Goal: Task Accomplishment & Management: Complete application form

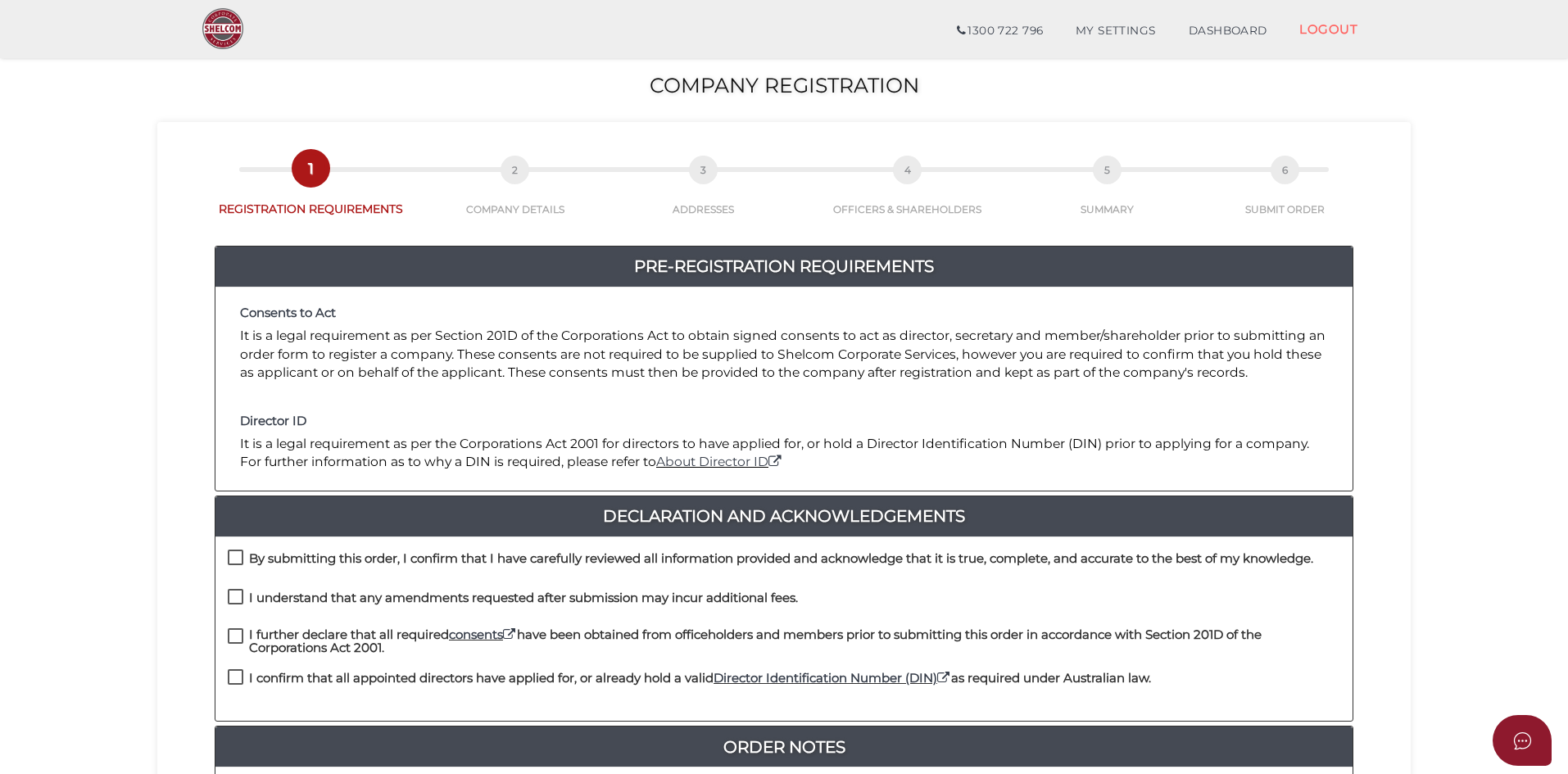
scroll to position [164, 0]
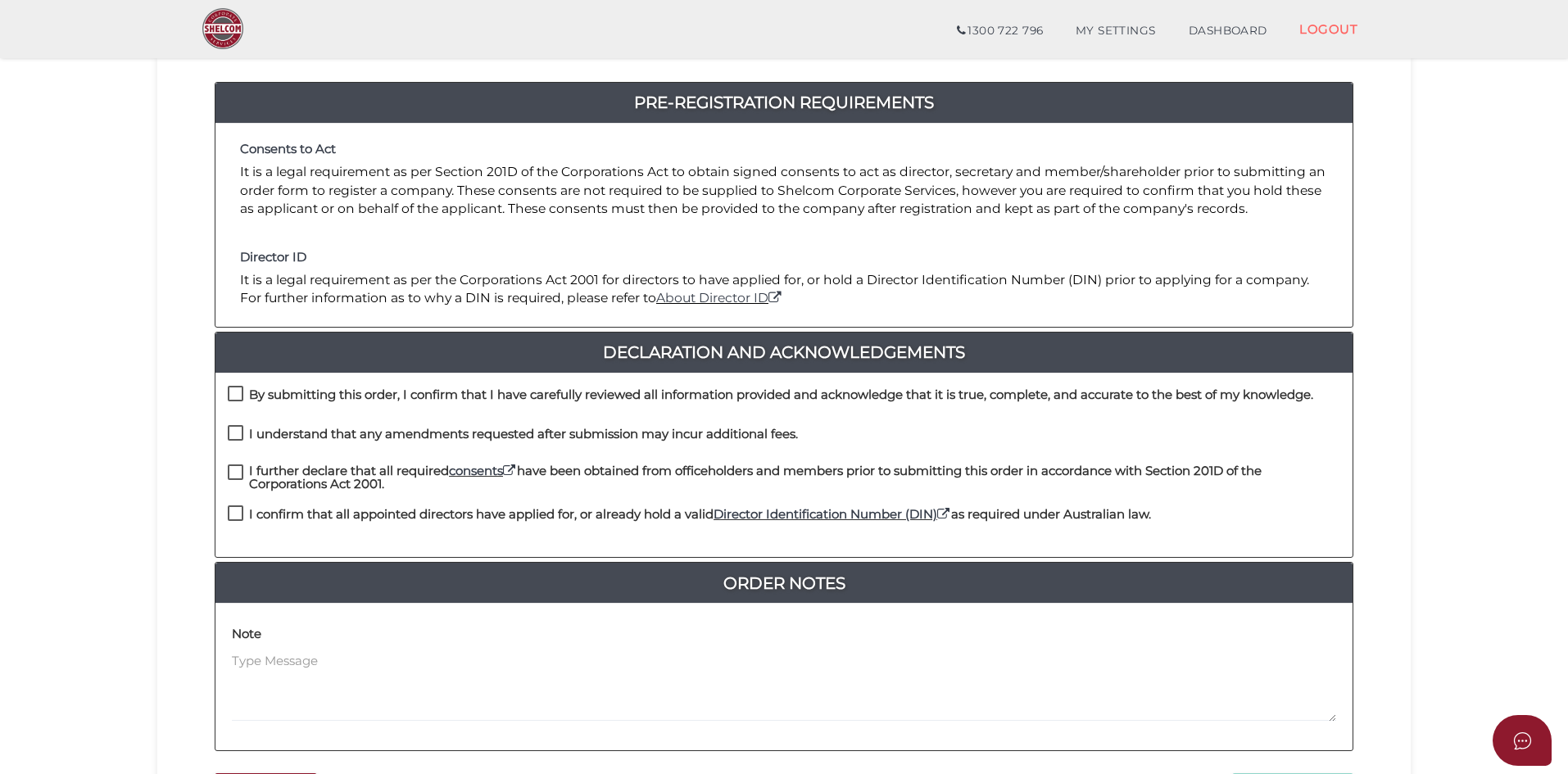
click at [225, 389] on div "By submitting this order, I confirm that I have carefully reviewed all informat…" at bounding box center [784, 406] width 1137 height 40
click at [231, 433] on label "I understand that any amendments requested after submission may incur additiona…" at bounding box center [513, 437] width 570 height 20
checkbox input "true"
click at [228, 472] on label "I further declare that all required consents have been obtained from officehold…" at bounding box center [784, 474] width 1113 height 20
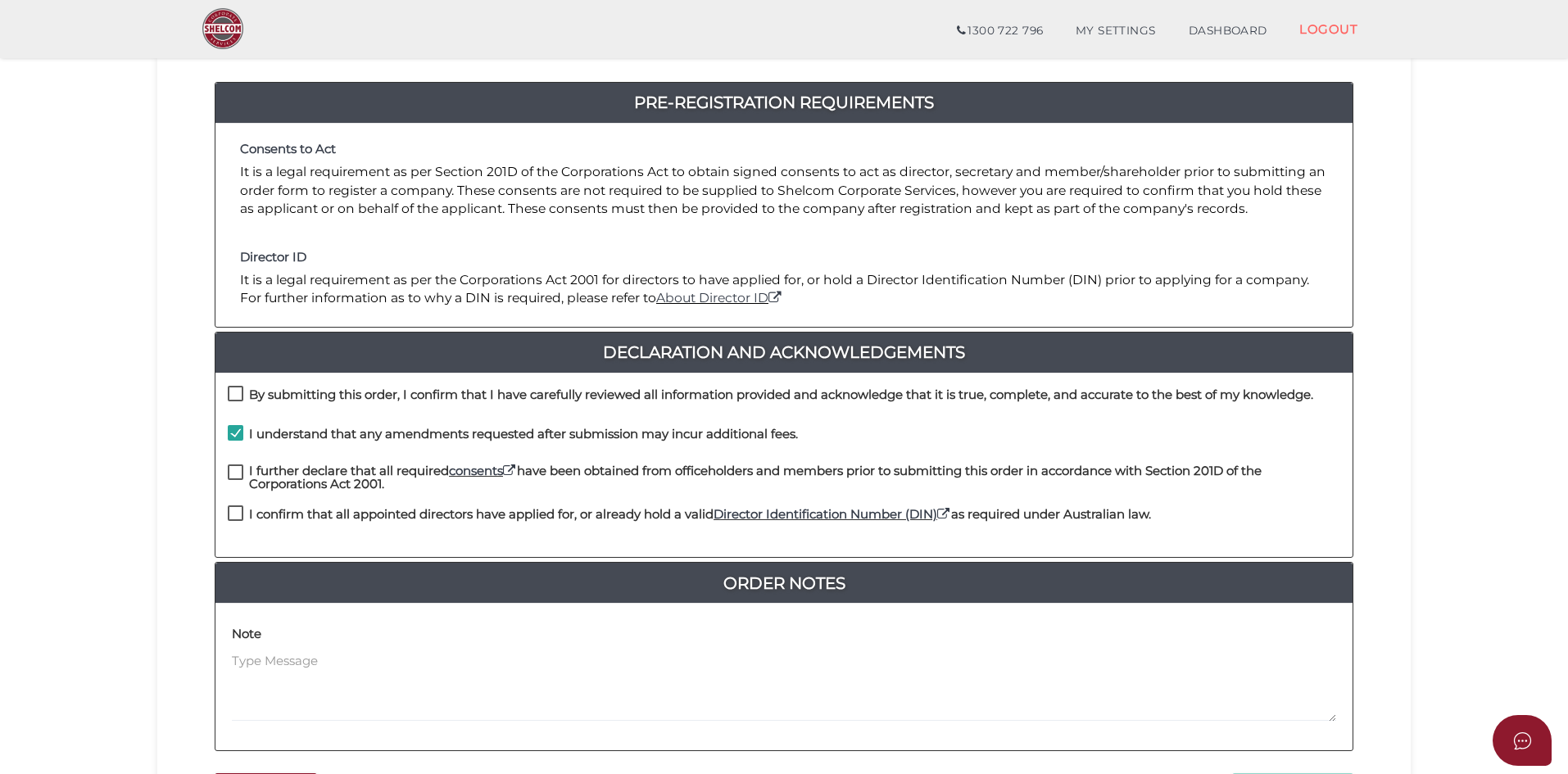
checkbox input "true"
click at [228, 512] on label "I confirm that all appointed directors have applied for, or already hold a vali…" at bounding box center [690, 518] width 924 height 20
checkbox input "true"
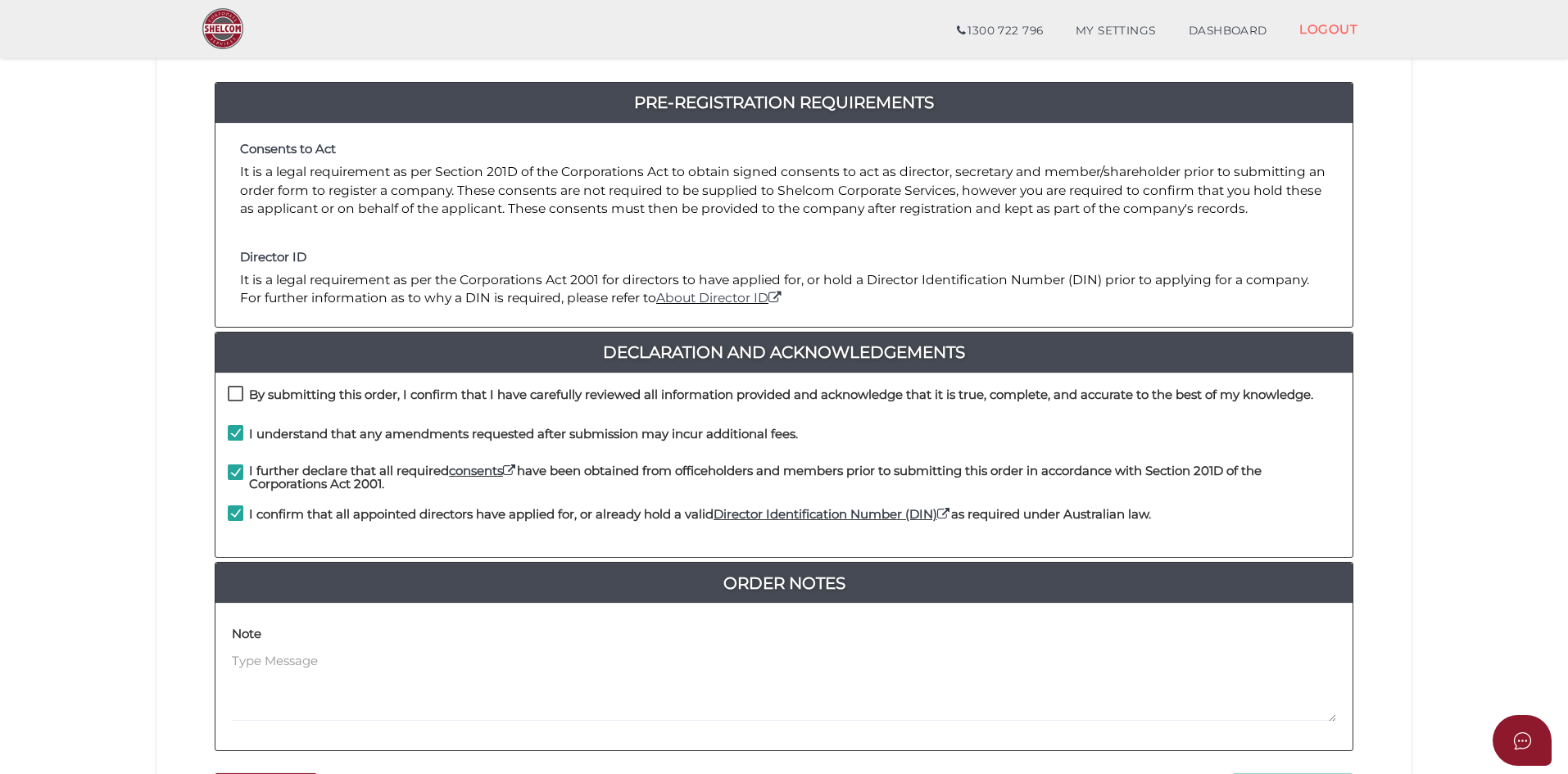
click at [231, 401] on label "By submitting this order, I confirm that I have carefully reviewed all informat…" at bounding box center [771, 399] width 1085 height 20
checkbox input "true"
click at [233, 434] on label "I understand that any amendments requested after submission may incur additiona…" at bounding box center [513, 437] width 570 height 20
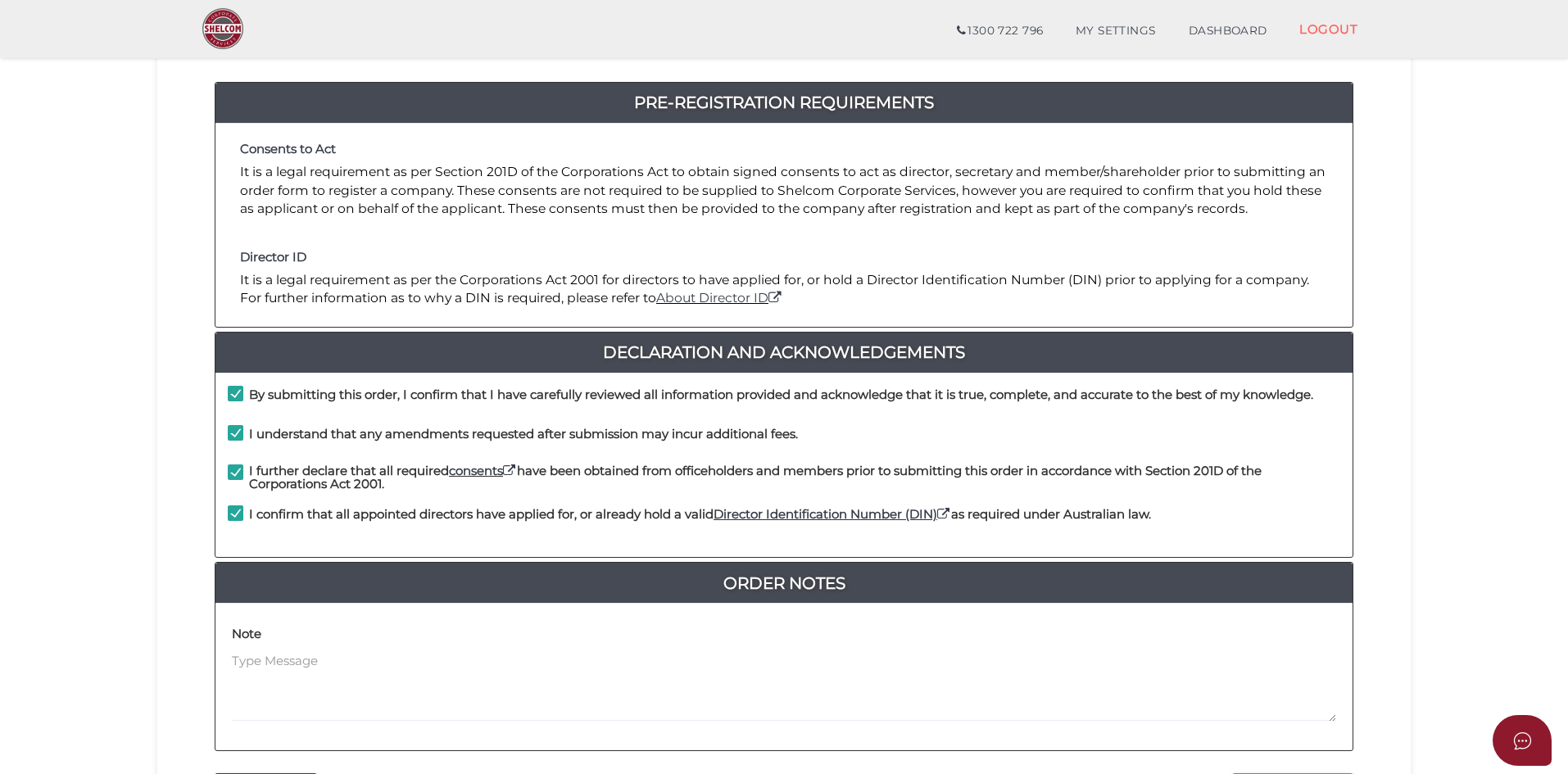
checkbox input "false"
click at [233, 390] on label "By submitting this order, I confirm that I have carefully reviewed all informat…" at bounding box center [771, 399] width 1085 height 20
checkbox input "false"
click at [240, 464] on label "I further declare that all required consents have been obtained from officehold…" at bounding box center [784, 474] width 1113 height 20
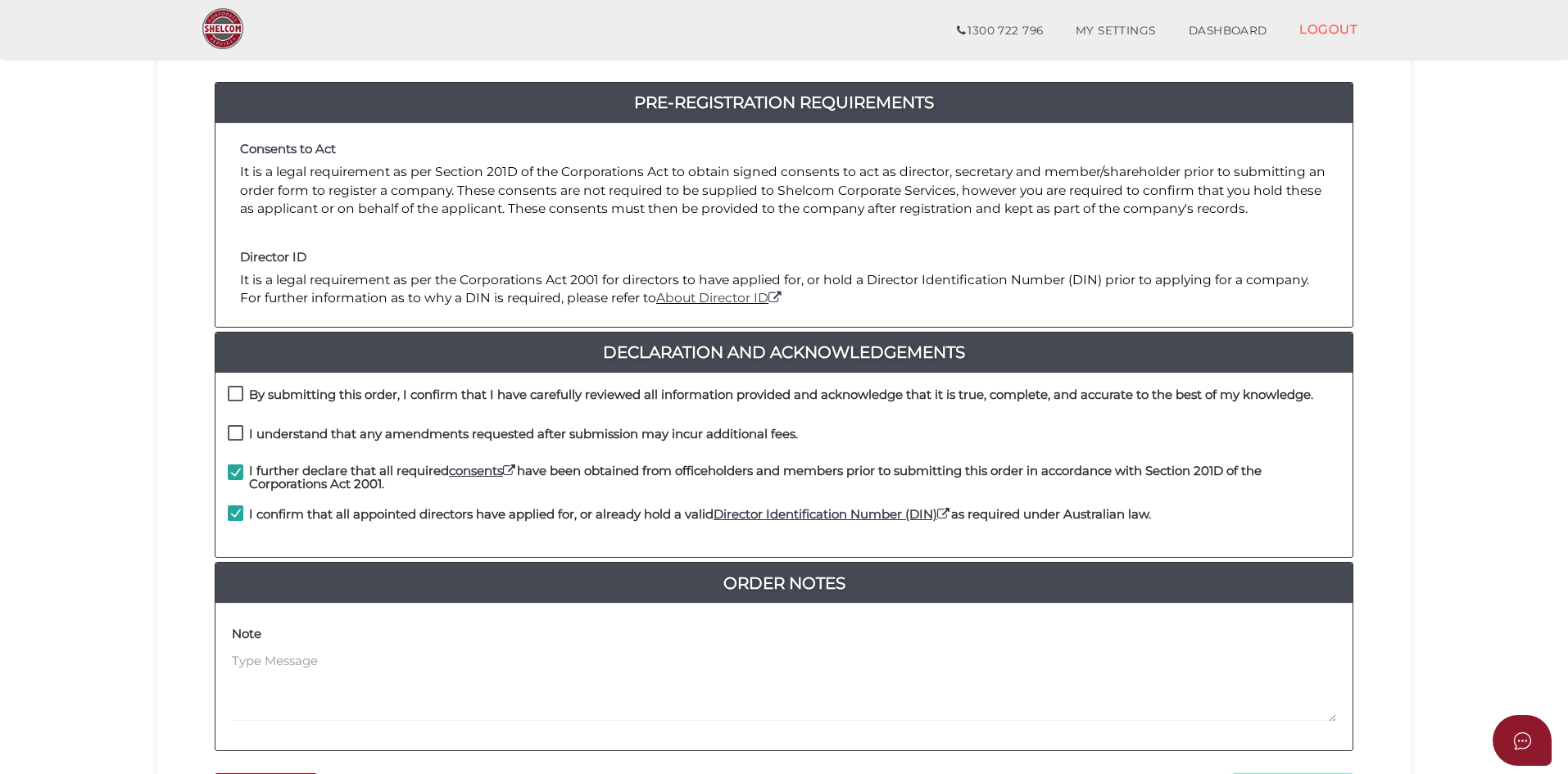
checkbox input "false"
click at [241, 525] on label "I confirm that all appointed directors have applied for, or already hold a vali…" at bounding box center [690, 518] width 924 height 20
checkbox input "false"
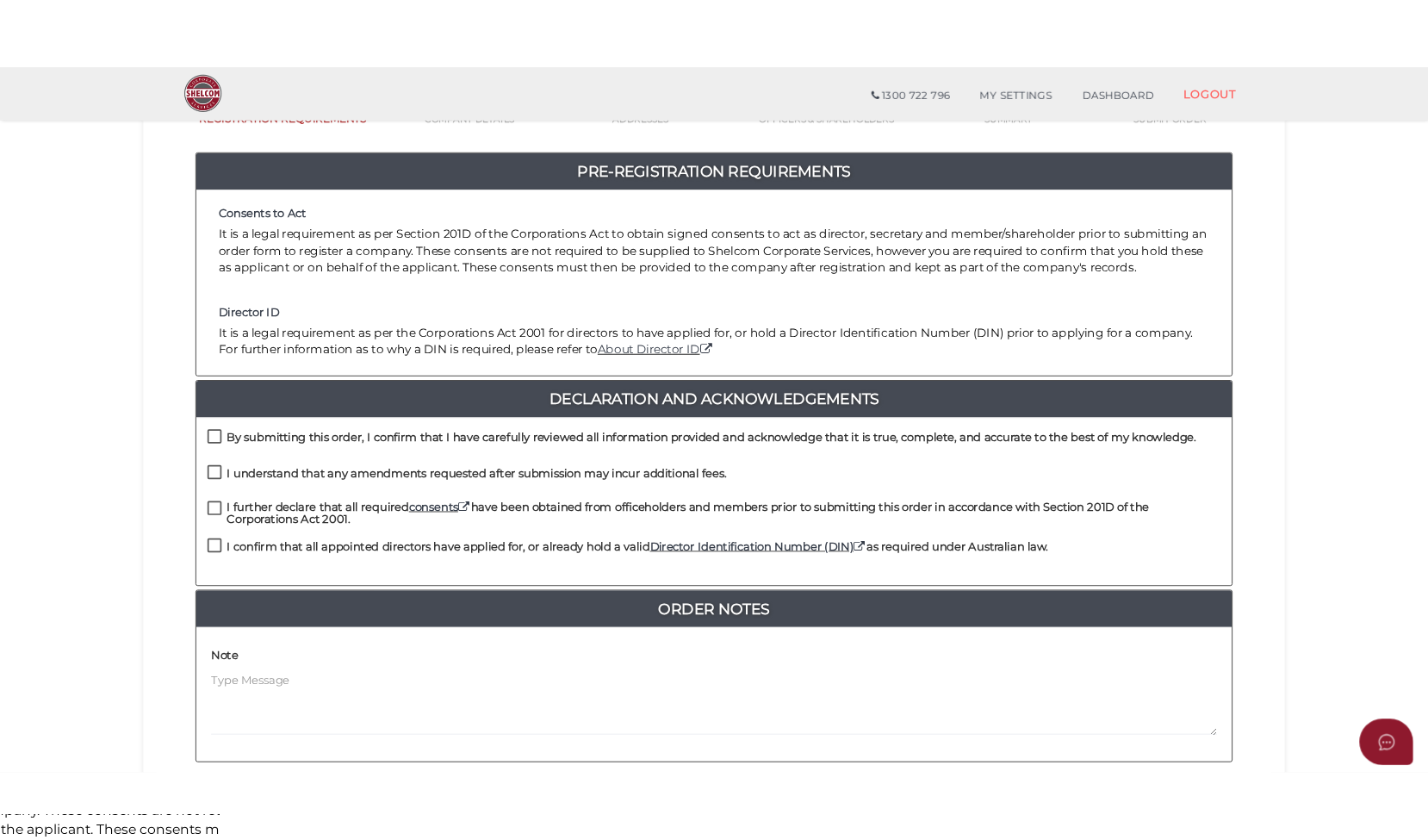
scroll to position [86, 0]
